Goal: Find specific page/section: Find specific page/section

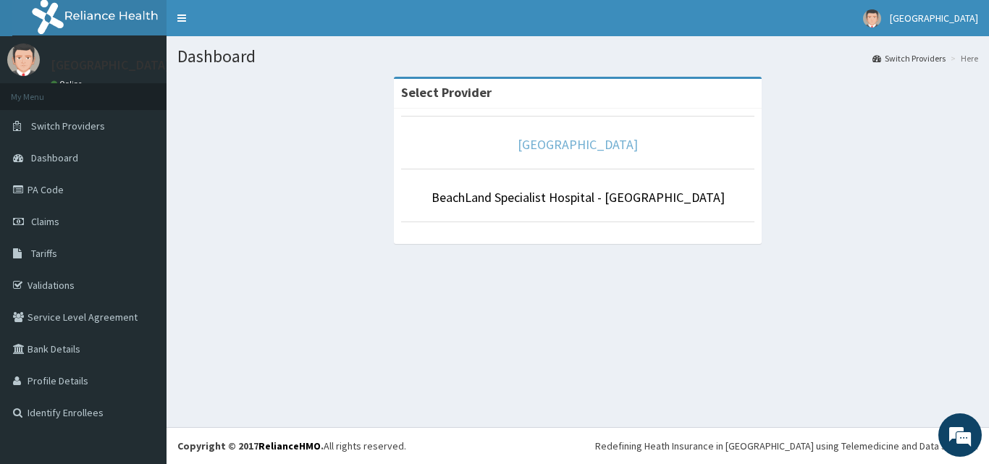
click at [531, 146] on link "[GEOGRAPHIC_DATA]" at bounding box center [578, 144] width 120 height 17
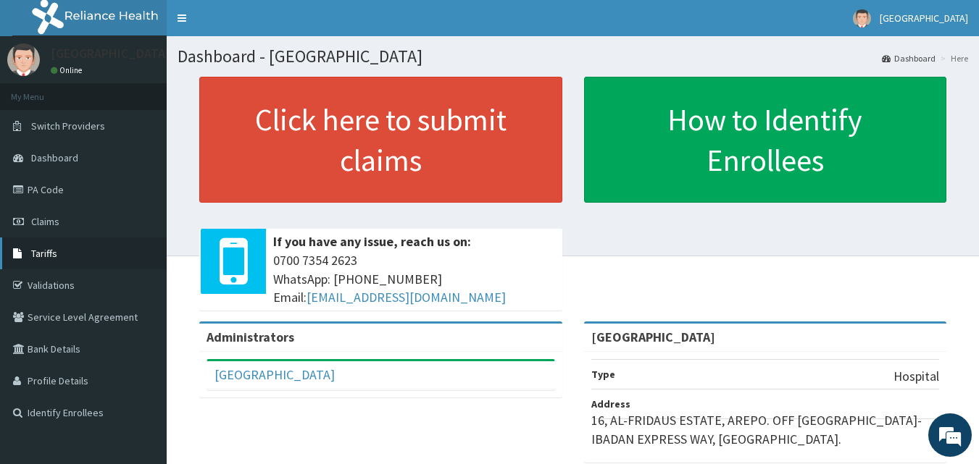
click at [47, 252] on span "Tariffs" at bounding box center [44, 253] width 26 height 13
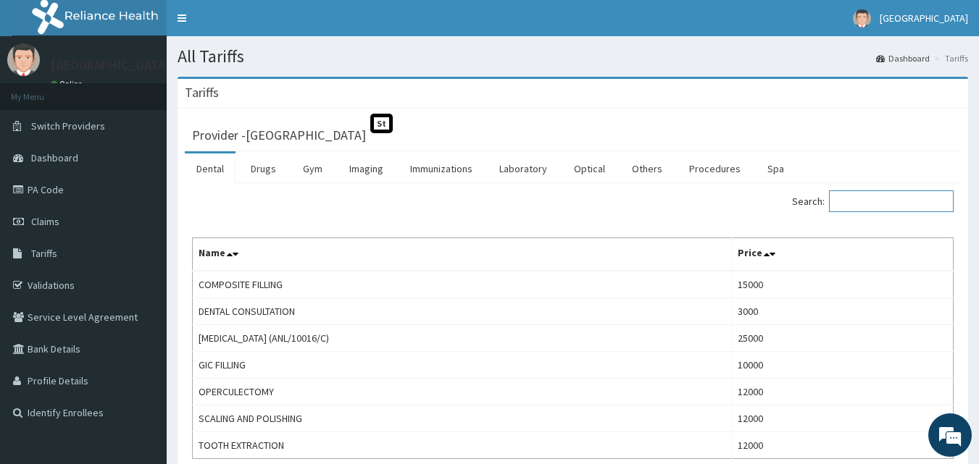
click at [842, 193] on input "Search:" at bounding box center [891, 202] width 125 height 22
click at [260, 169] on link "Drugs" at bounding box center [263, 169] width 49 height 30
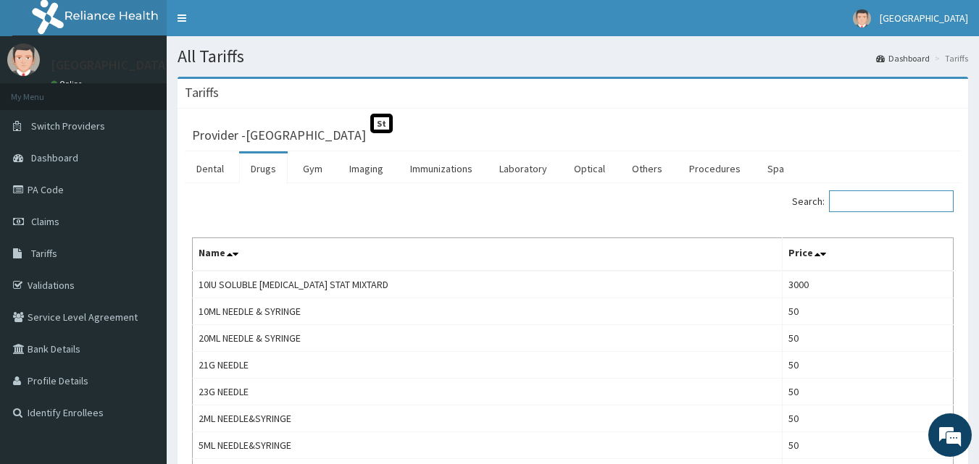
click at [863, 195] on input "Search:" at bounding box center [891, 202] width 125 height 22
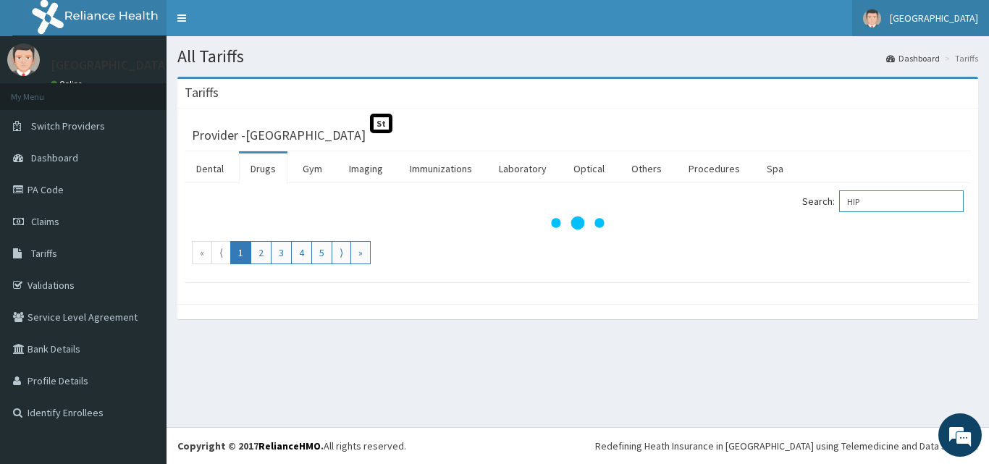
type input "HIP"
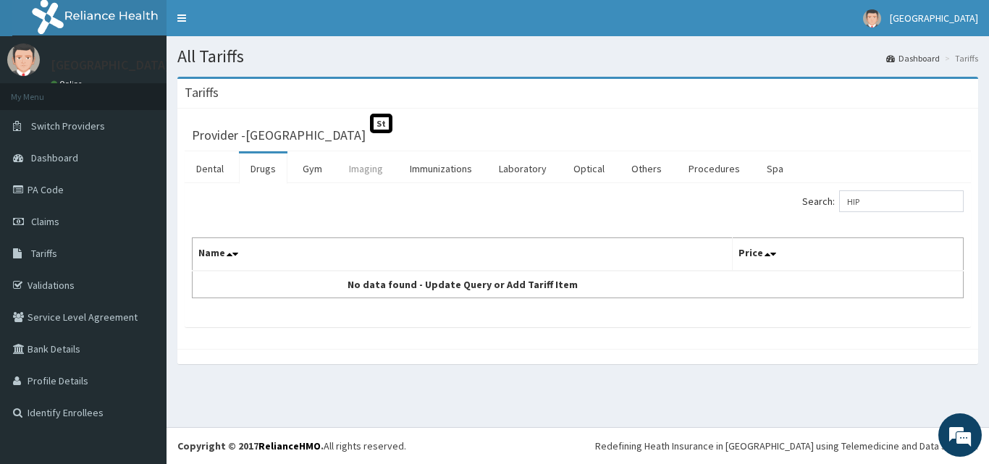
click at [361, 171] on link "Imaging" at bounding box center [366, 169] width 57 height 30
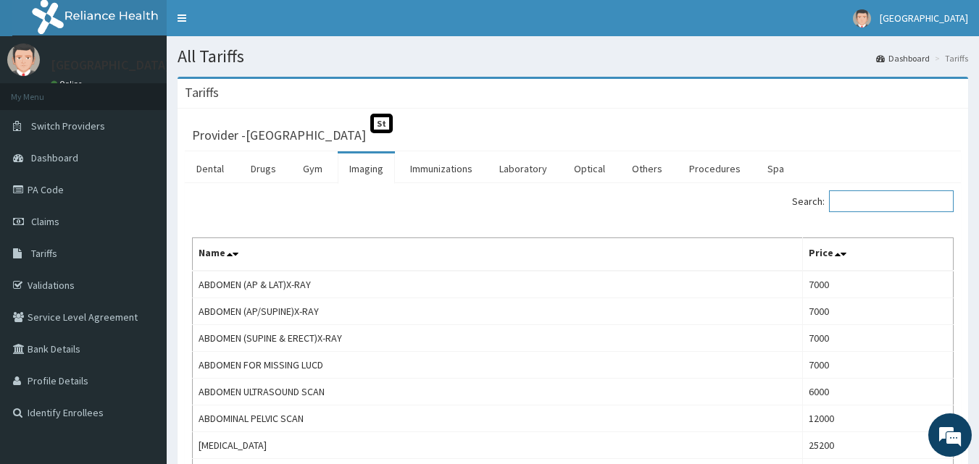
click at [885, 206] on input "Search:" at bounding box center [891, 202] width 125 height 22
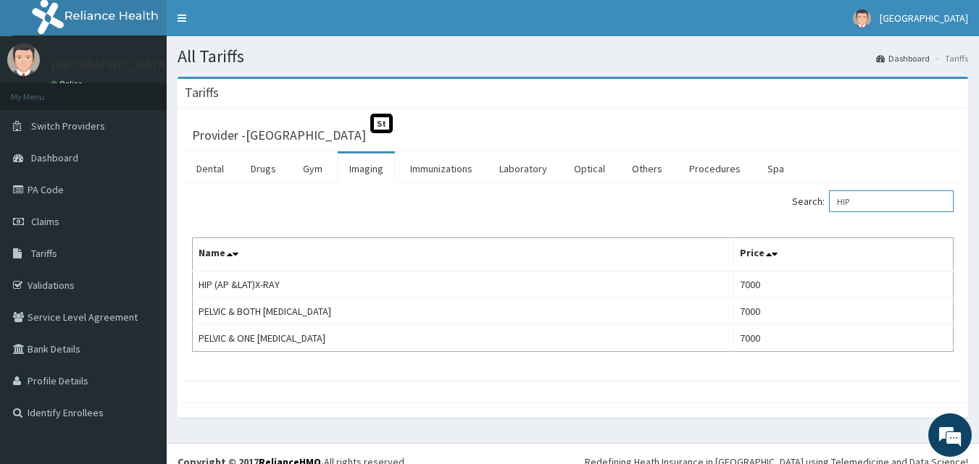
type input "HIP"
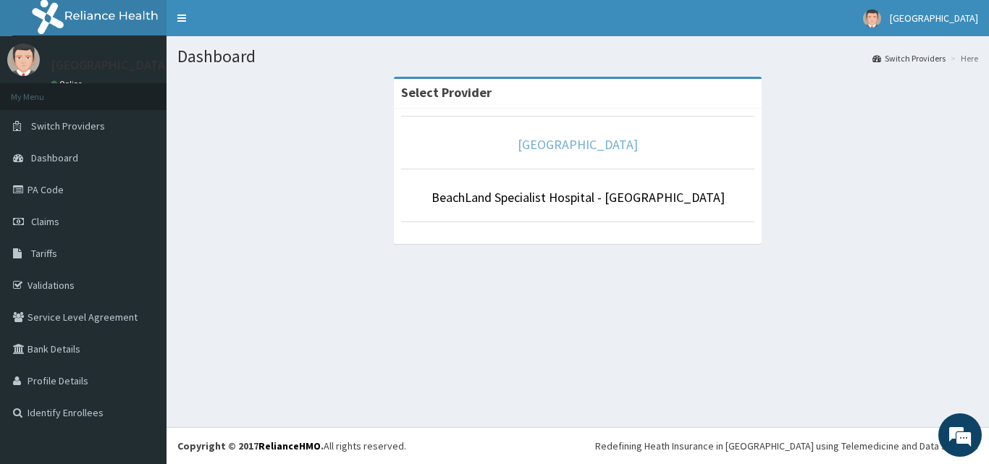
click at [619, 140] on link "[GEOGRAPHIC_DATA]" at bounding box center [578, 144] width 120 height 17
